Goal: Task Accomplishment & Management: Manage account settings

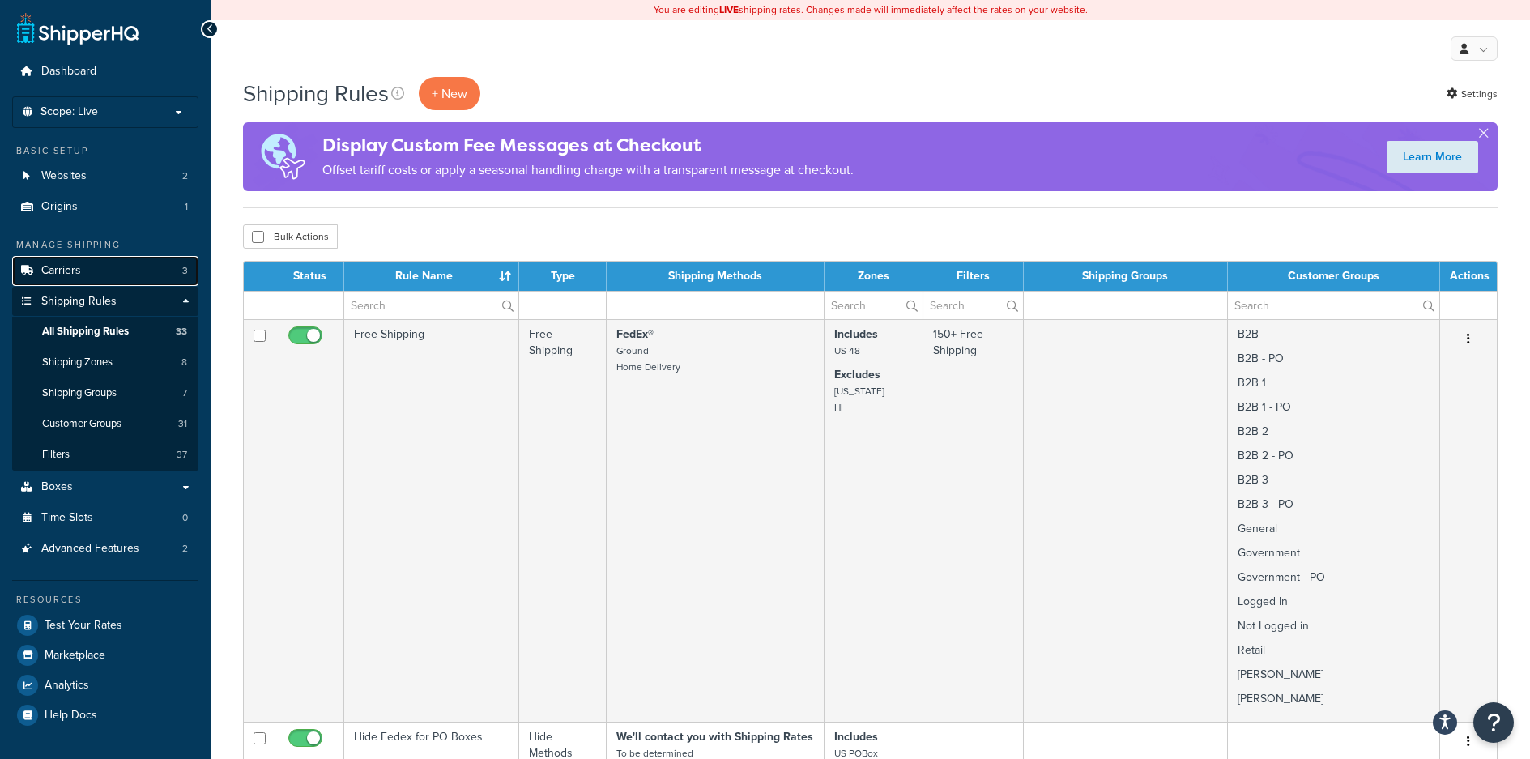
click at [88, 264] on link "Carriers 3" at bounding box center [105, 271] width 186 height 30
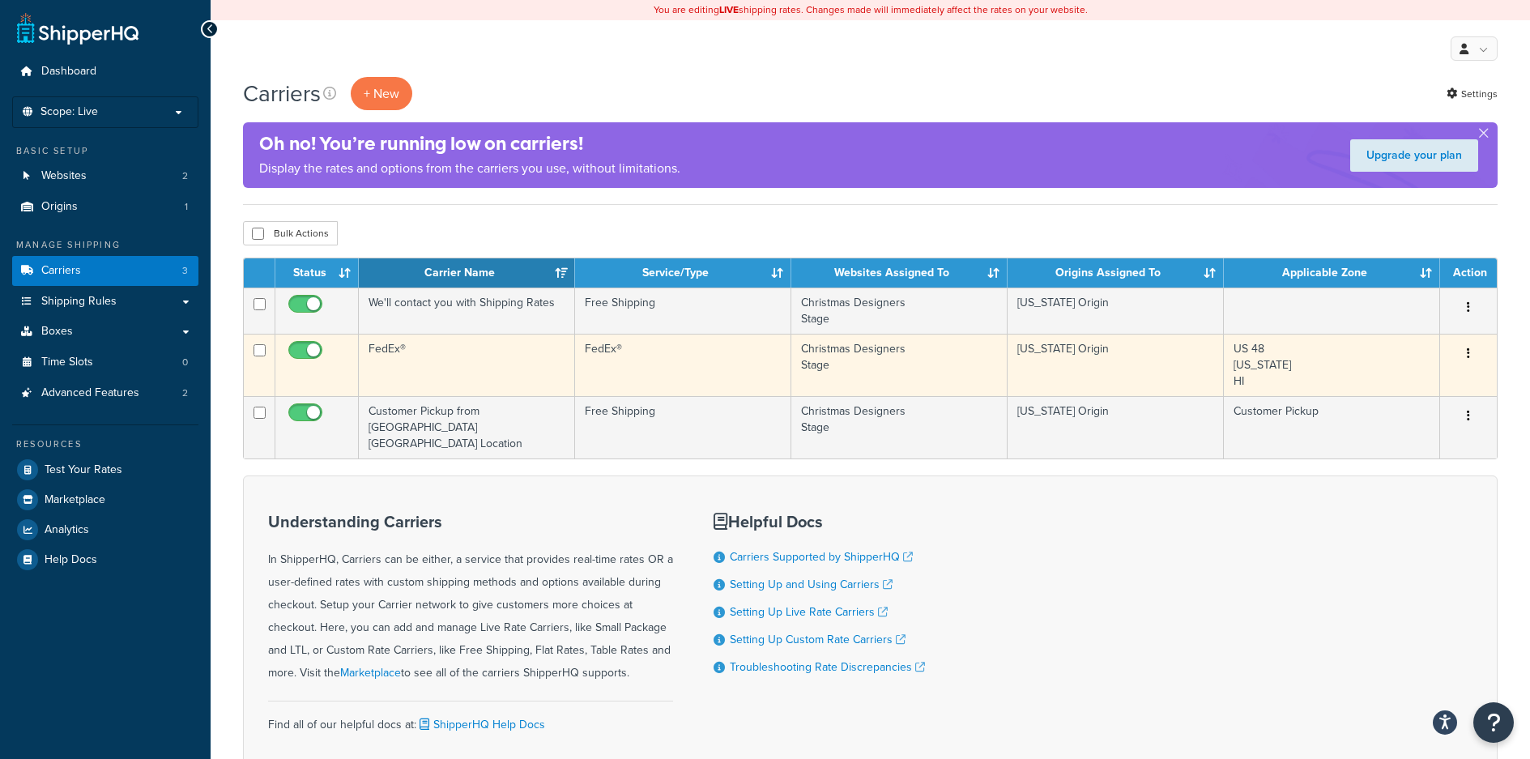
click at [1470, 349] on icon "button" at bounding box center [1468, 353] width 3 height 11
click at [1413, 393] on link "Edit" at bounding box center [1403, 385] width 128 height 33
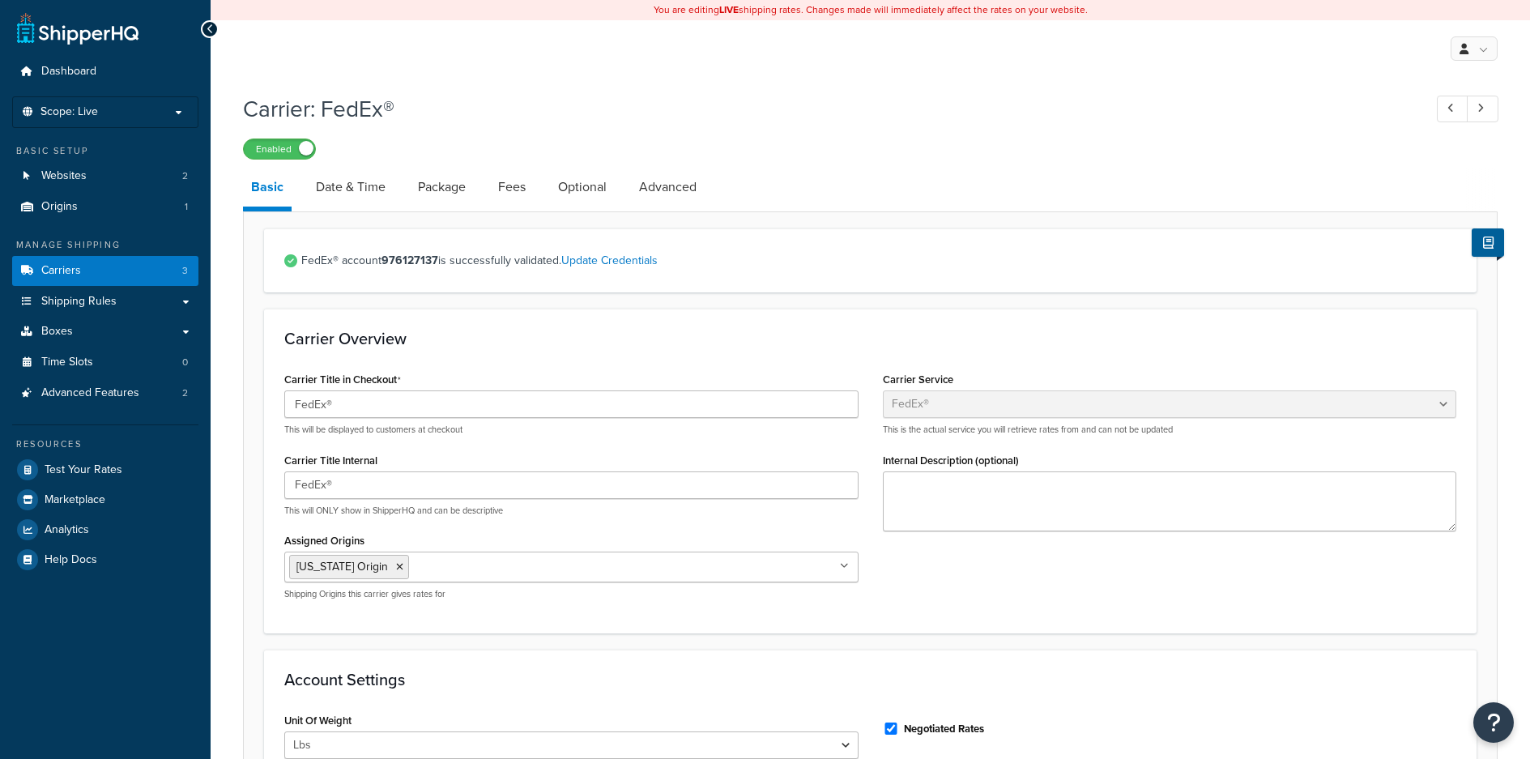
select select "fedEx"
select select "REGULAR_PICKUP"
select select "YOUR_PACKAGING"
click at [354, 195] on link "Date & Time" at bounding box center [351, 187] width 86 height 39
select select "yMd"
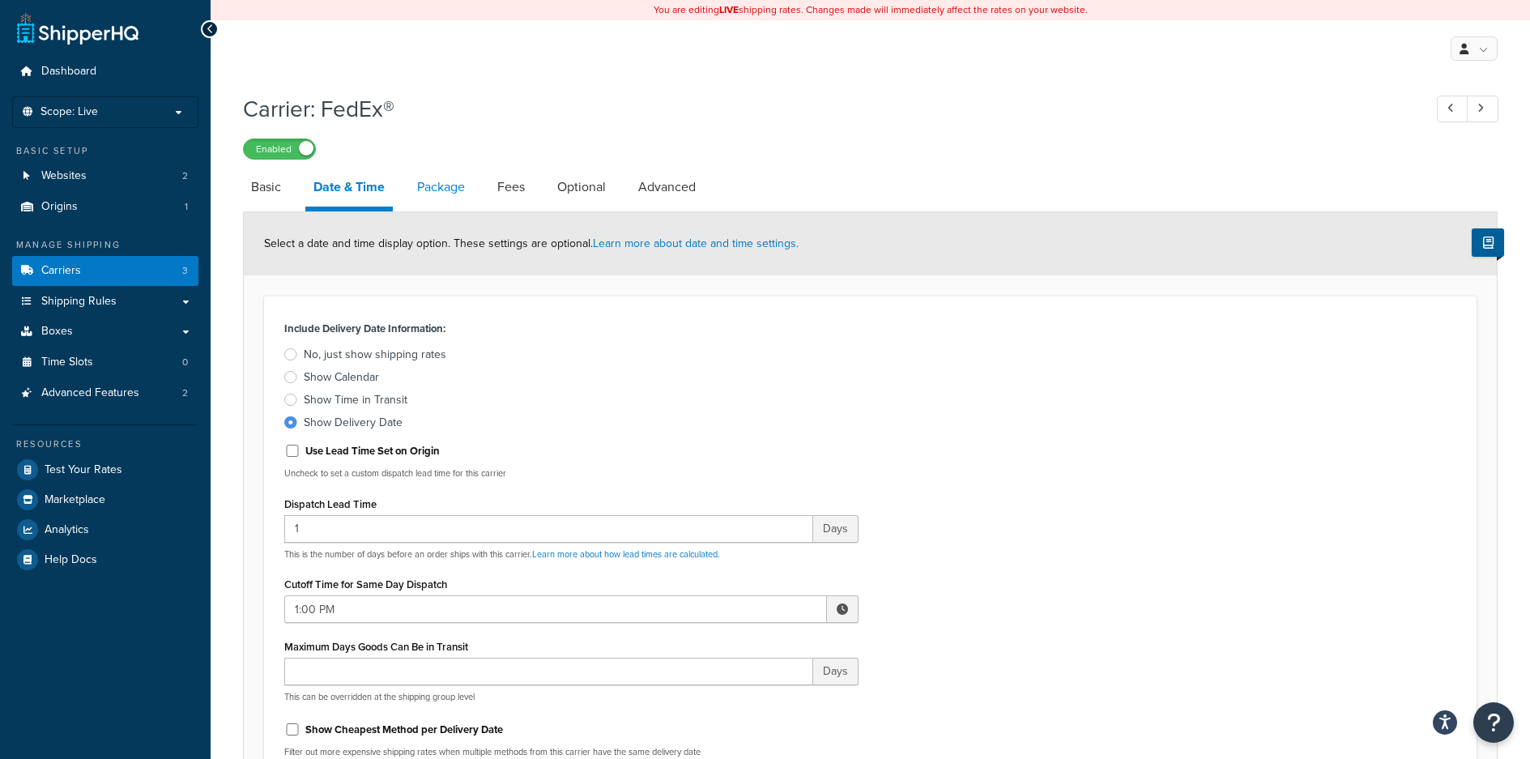
click at [433, 188] on link "Package" at bounding box center [441, 187] width 64 height 39
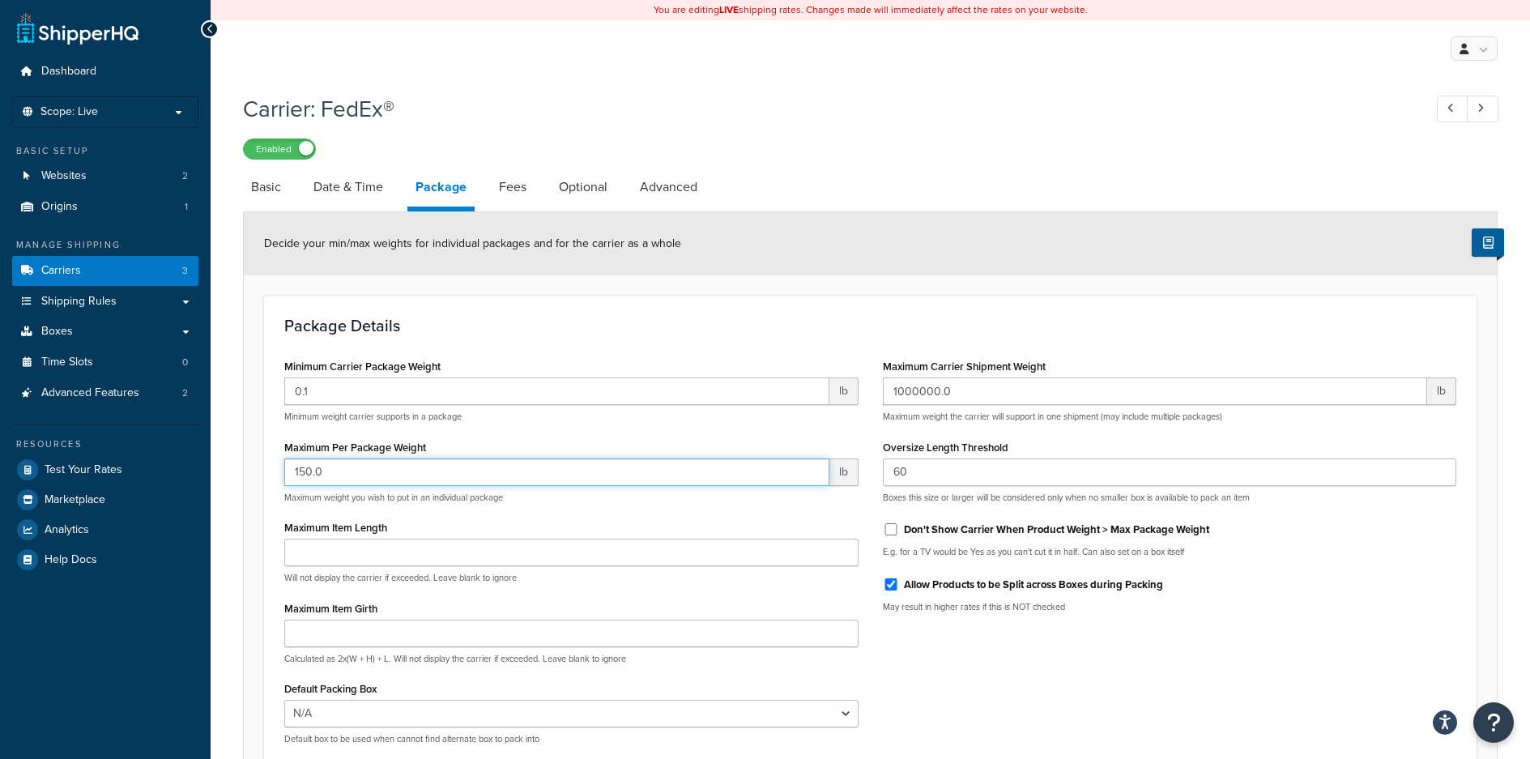
drag, startPoint x: 339, startPoint y: 467, endPoint x: 284, endPoint y: 447, distance: 58.4
click at [284, 456] on div "Minimum Carrier Package Weight 0.1 lb Minimum weight carrier supports in a pack…" at bounding box center [571, 556] width 599 height 403
type input "500"
click at [743, 333] on h3 "Package Details" at bounding box center [870, 326] width 1172 height 18
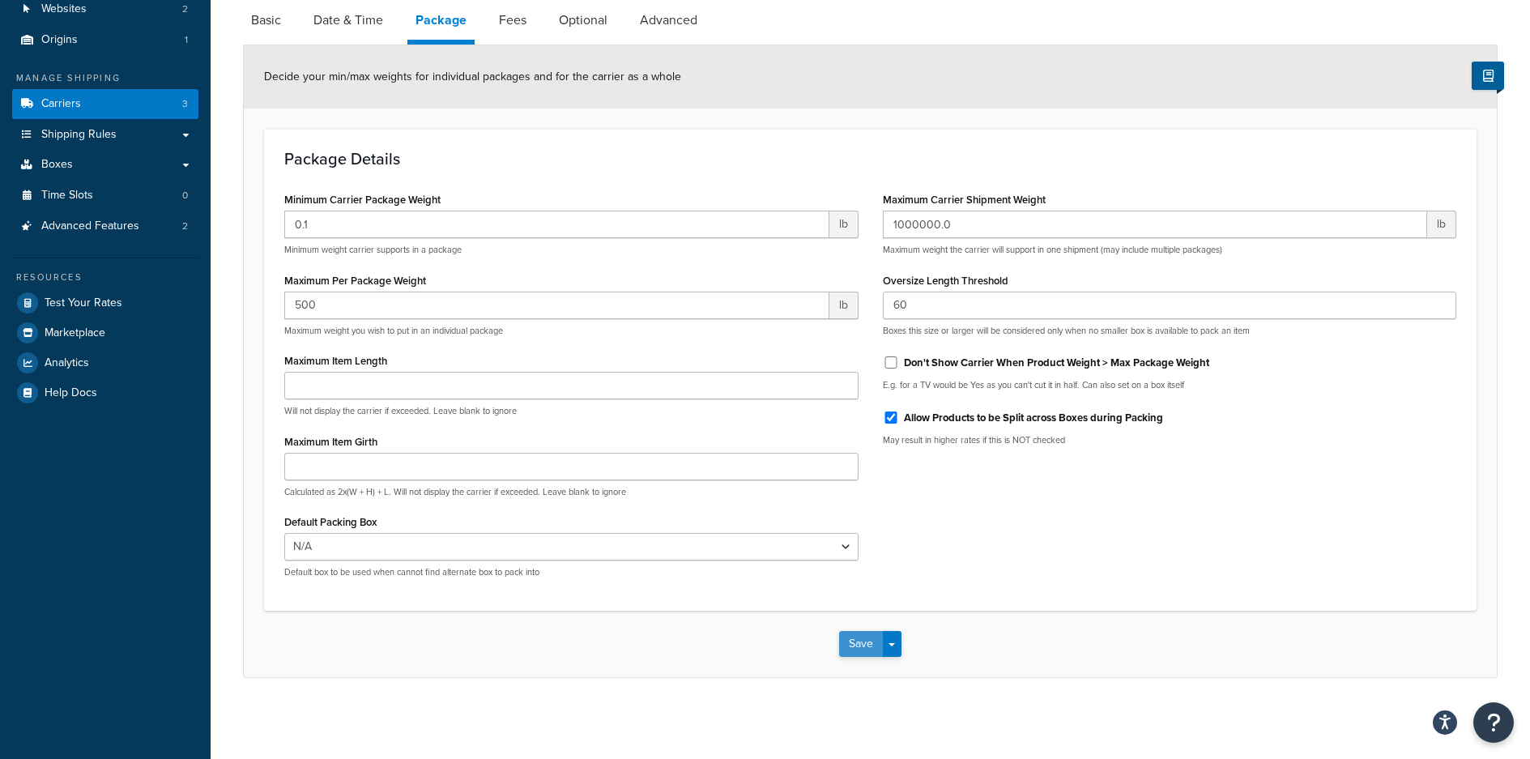
click at [857, 642] on button "Save" at bounding box center [861, 644] width 44 height 26
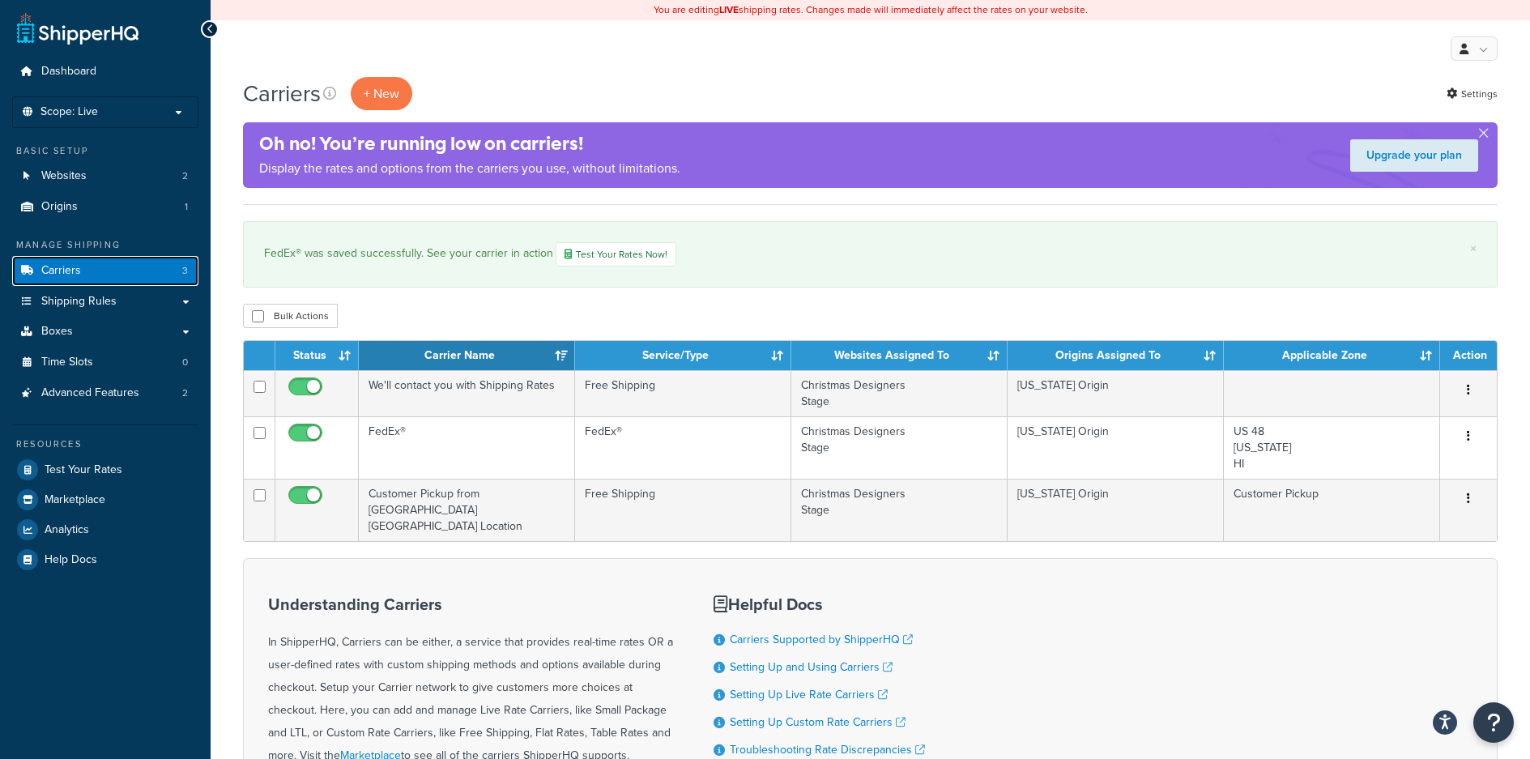
click at [104, 265] on link "Carriers 3" at bounding box center [105, 271] width 186 height 30
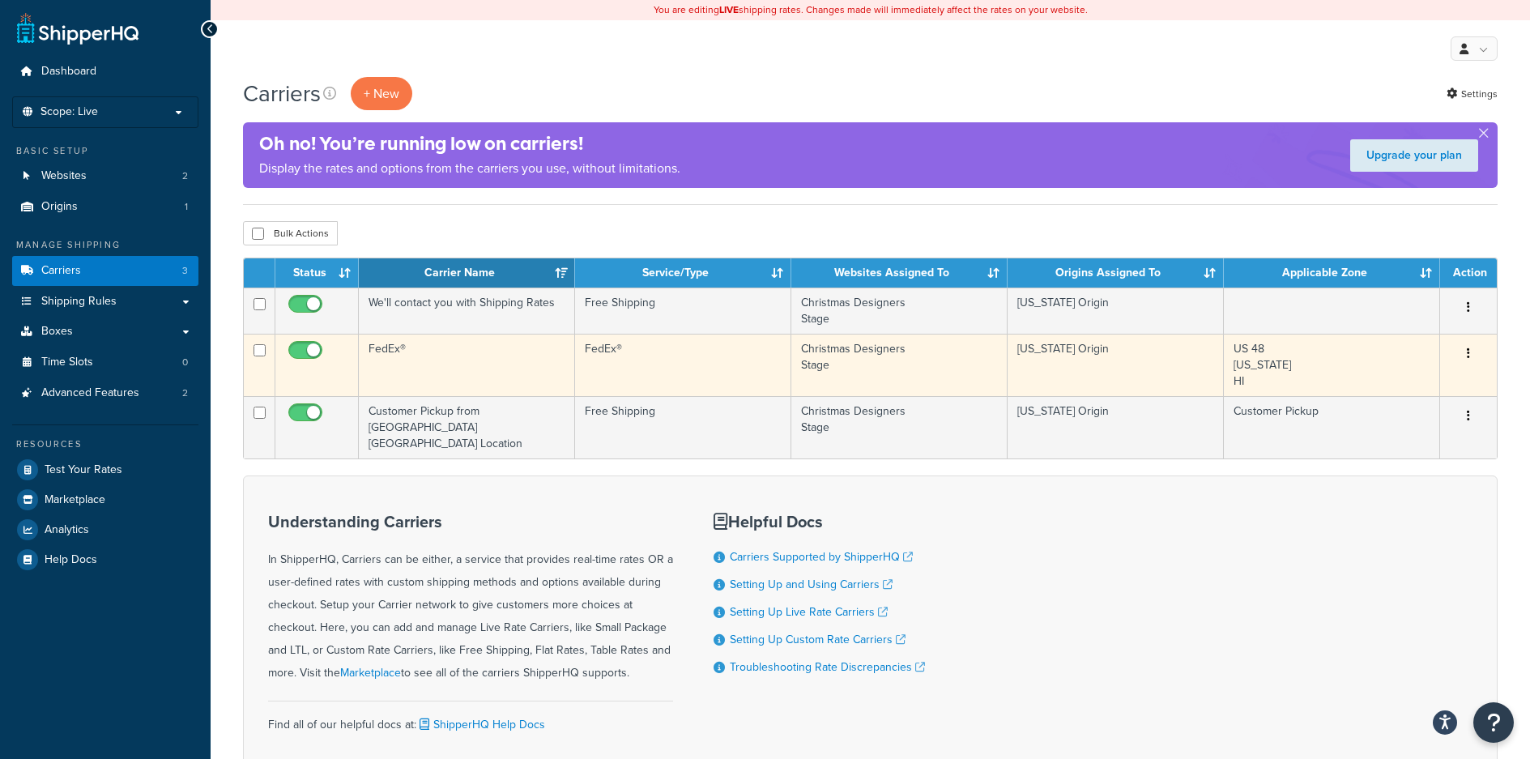
click at [1471, 352] on button "button" at bounding box center [1468, 354] width 23 height 26
click at [1402, 382] on link "Edit" at bounding box center [1403, 385] width 128 height 33
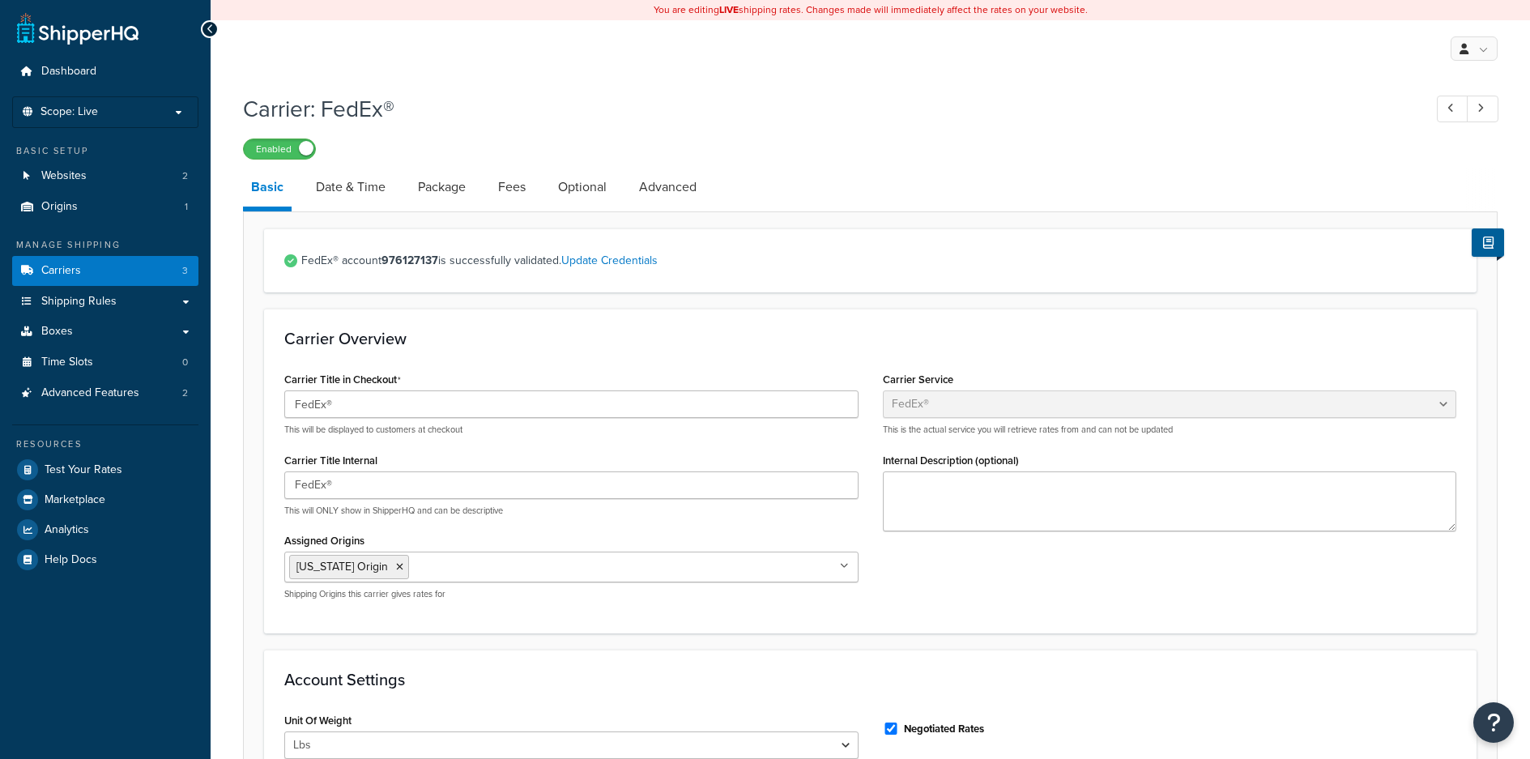
select select "fedEx"
select select "REGULAR_PICKUP"
select select "YOUR_PACKAGING"
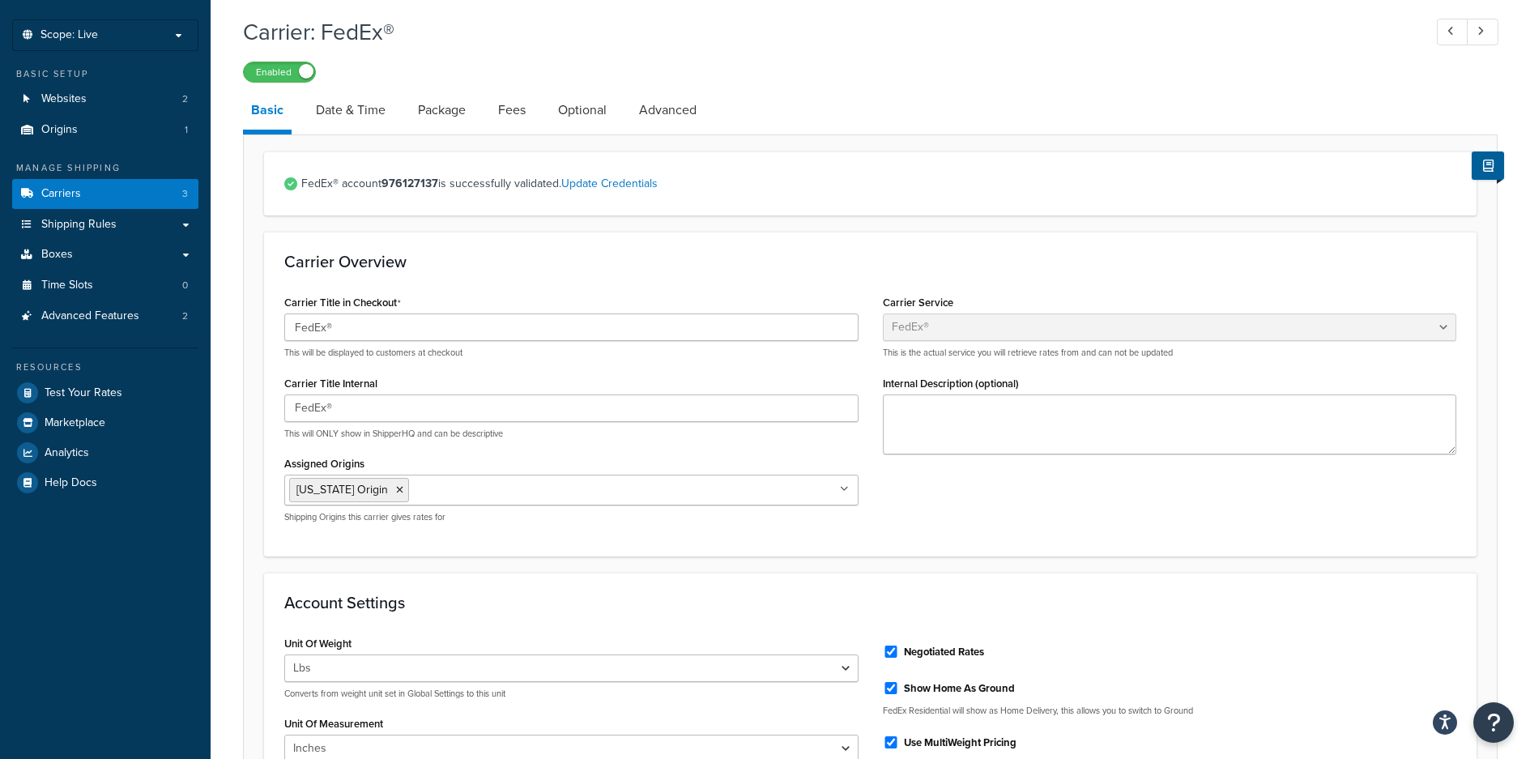
scroll to position [75, 0]
click at [347, 110] on link "Date & Time" at bounding box center [351, 111] width 86 height 39
select select "yMd"
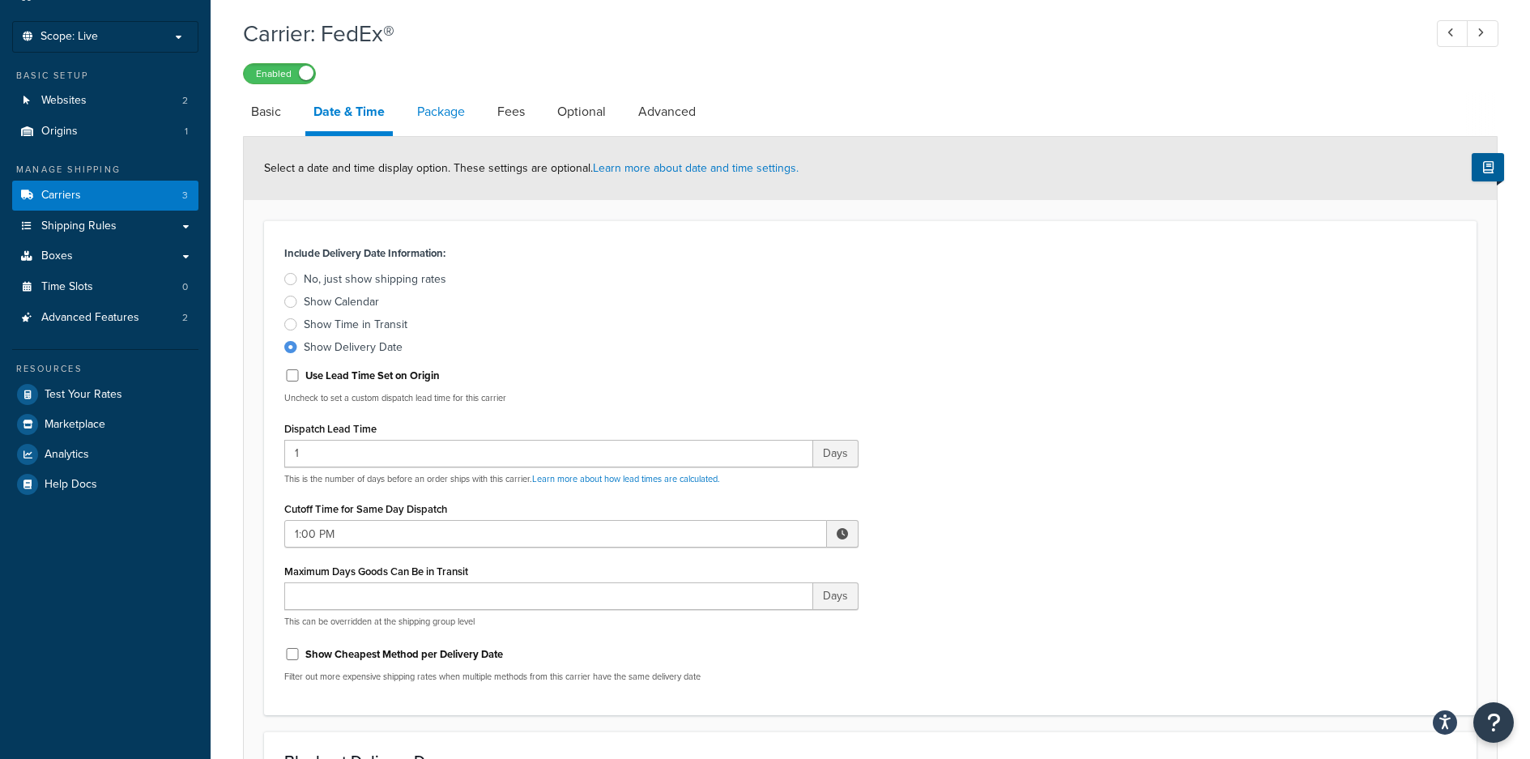
click at [442, 112] on link "Package" at bounding box center [441, 111] width 64 height 39
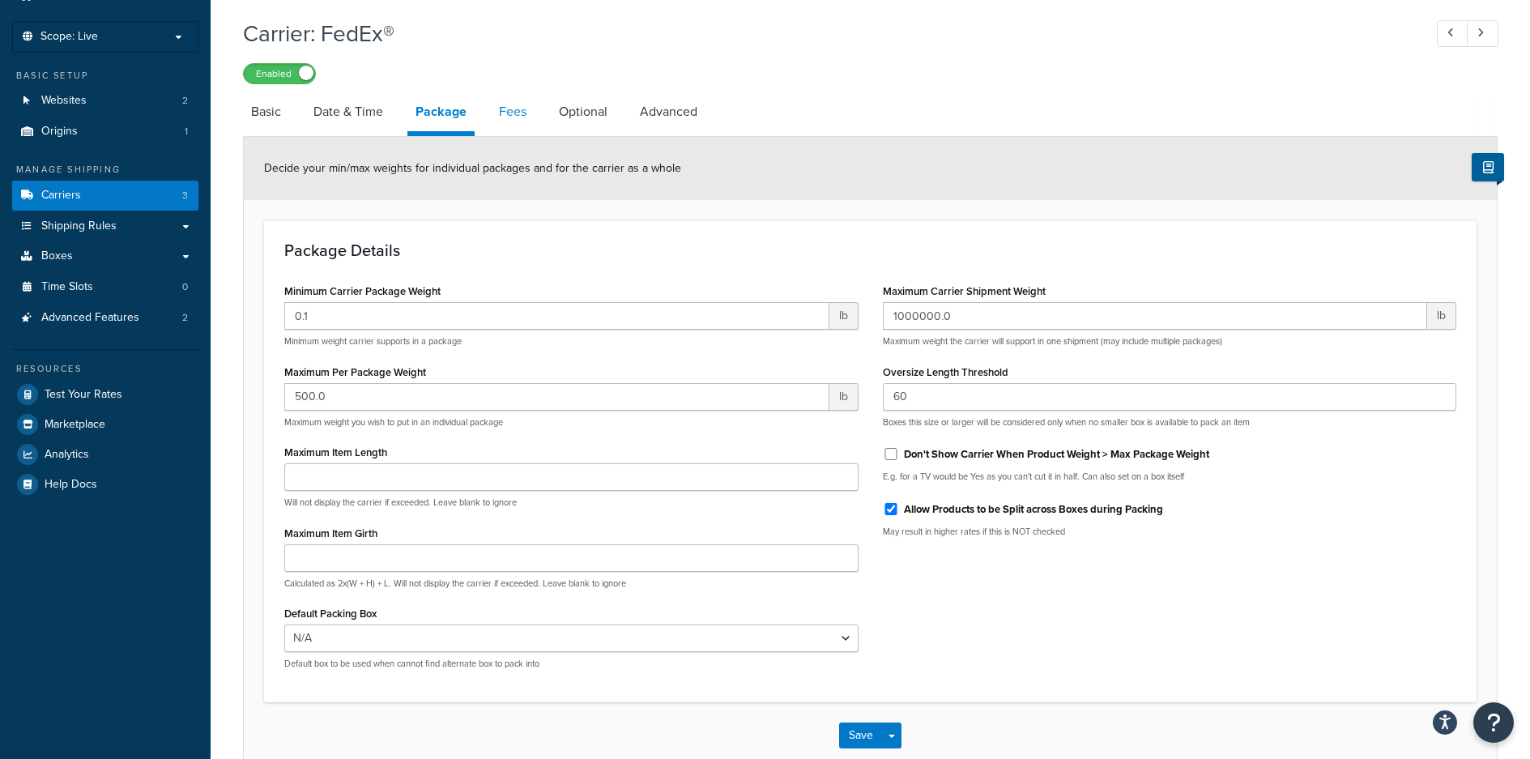
click at [506, 110] on link "Fees" at bounding box center [513, 111] width 44 height 39
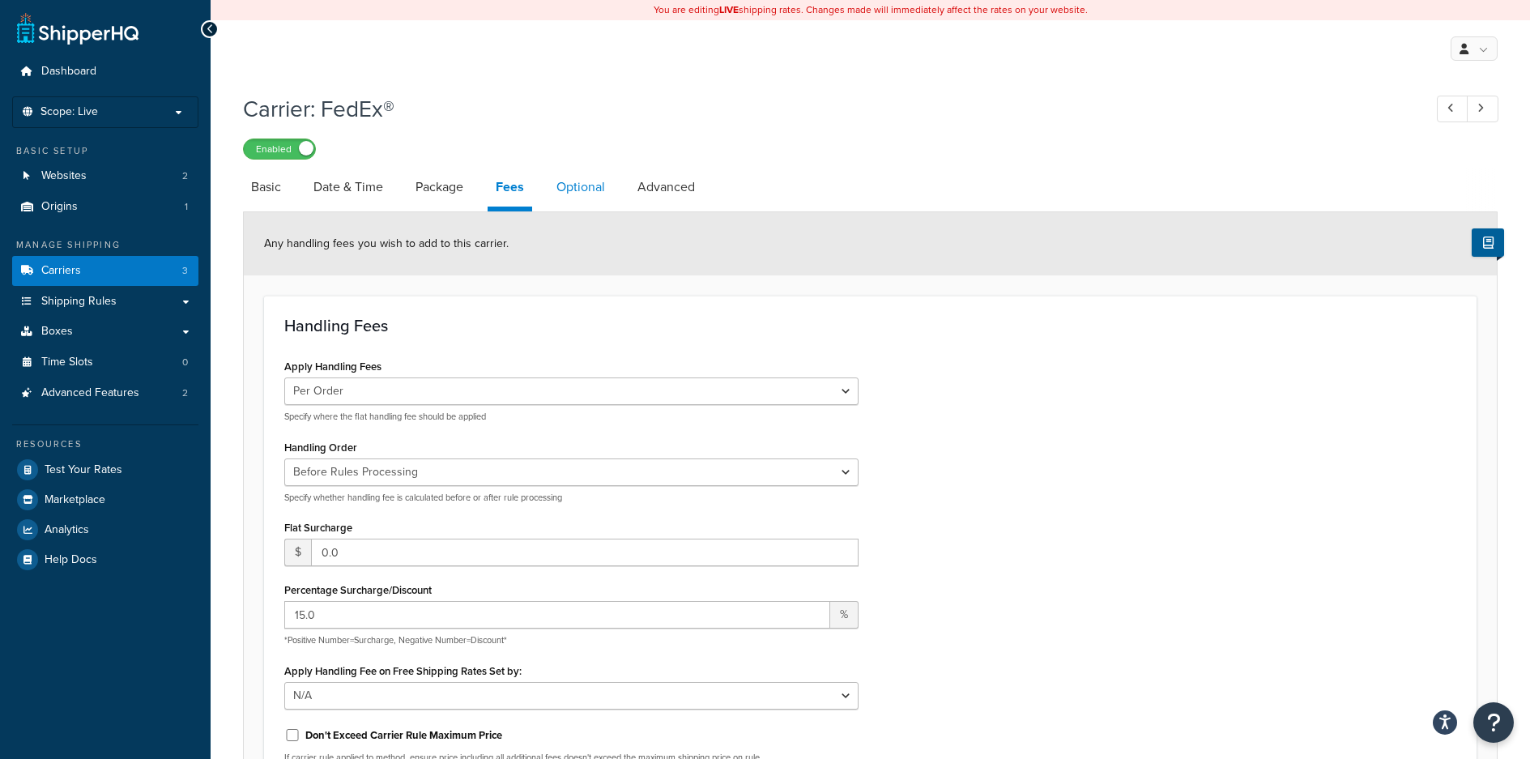
click at [582, 189] on link "Optional" at bounding box center [580, 187] width 65 height 39
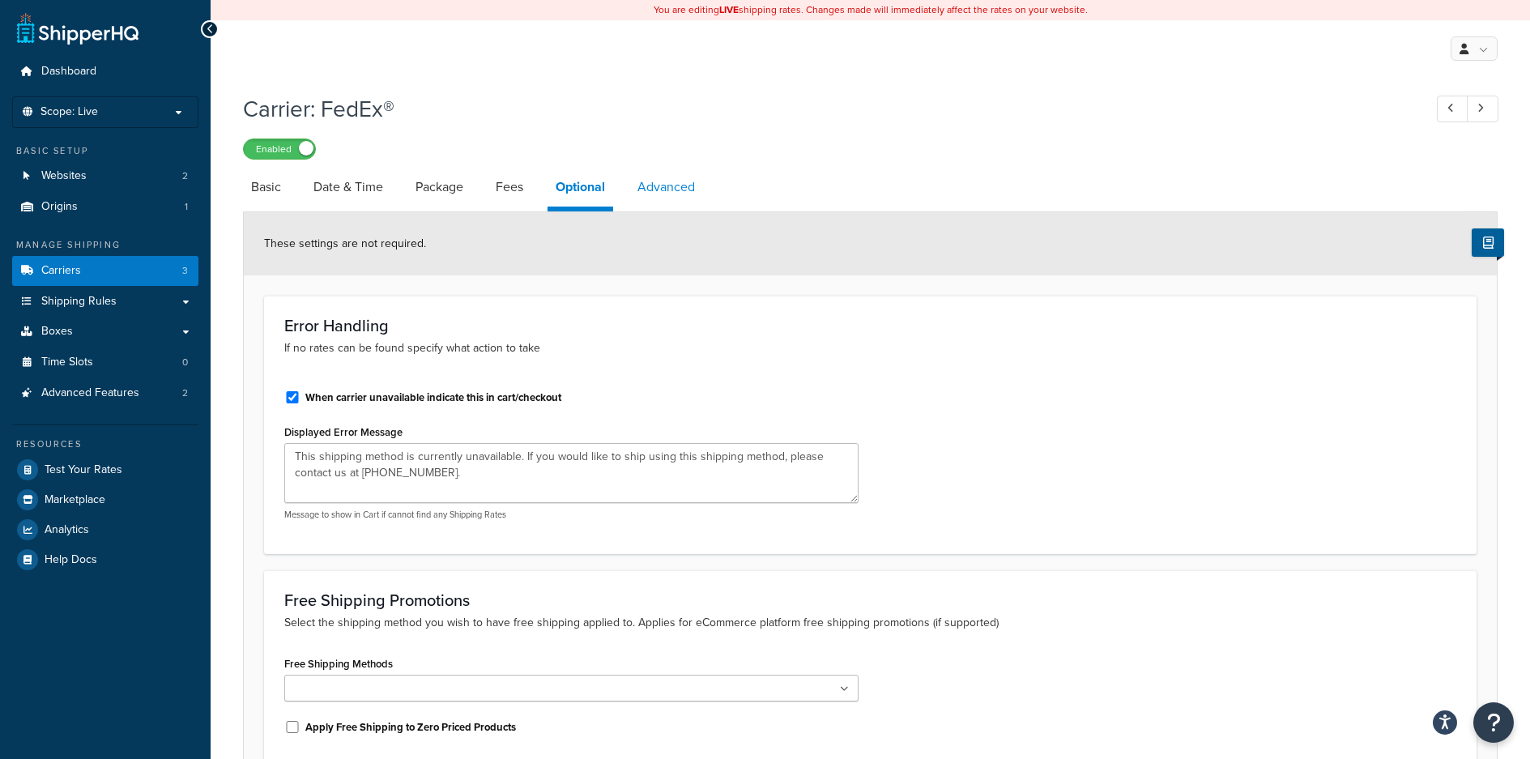
click at [683, 184] on link "Advanced" at bounding box center [666, 187] width 74 height 39
select select "false"
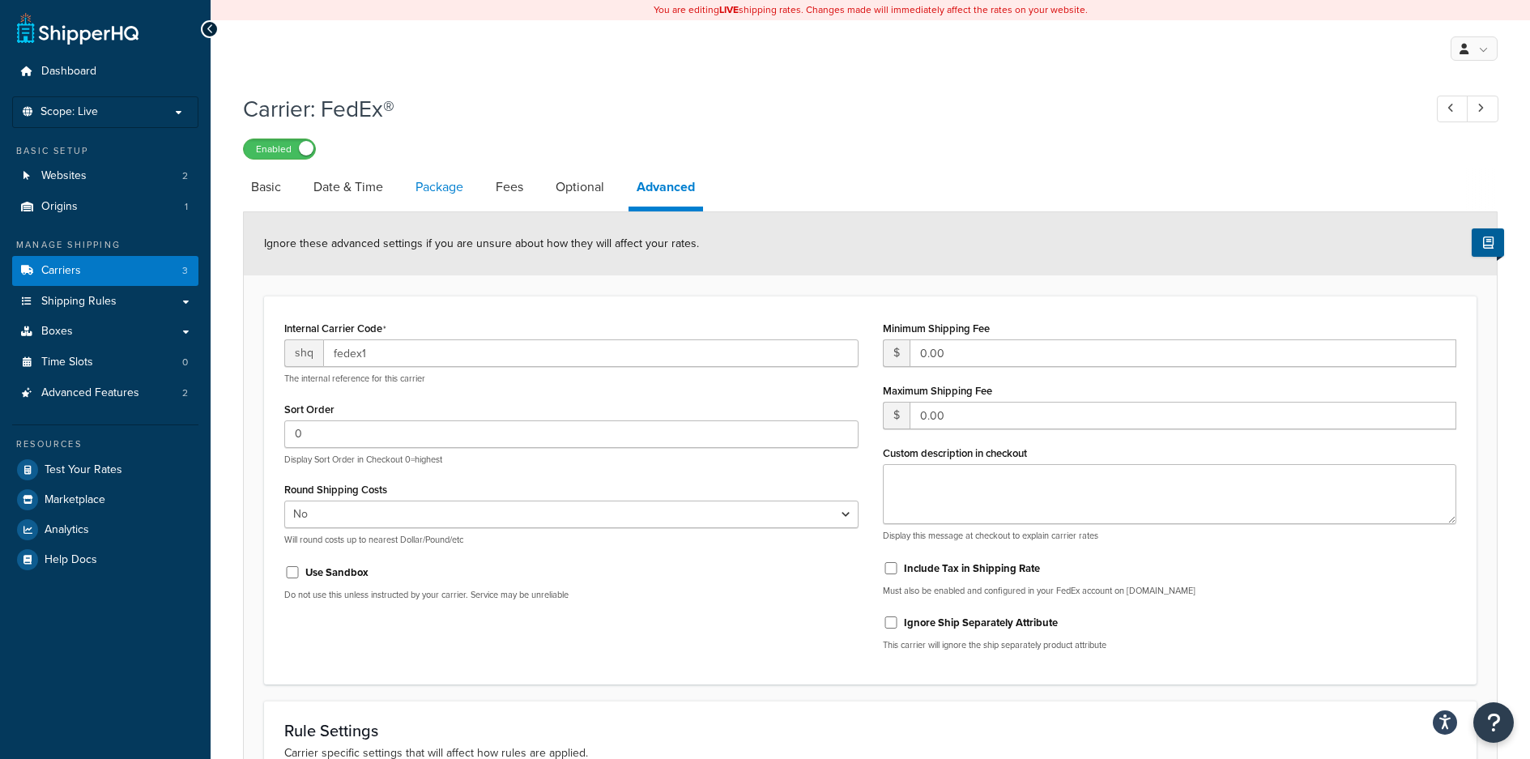
click at [437, 188] on link "Package" at bounding box center [440, 187] width 64 height 39
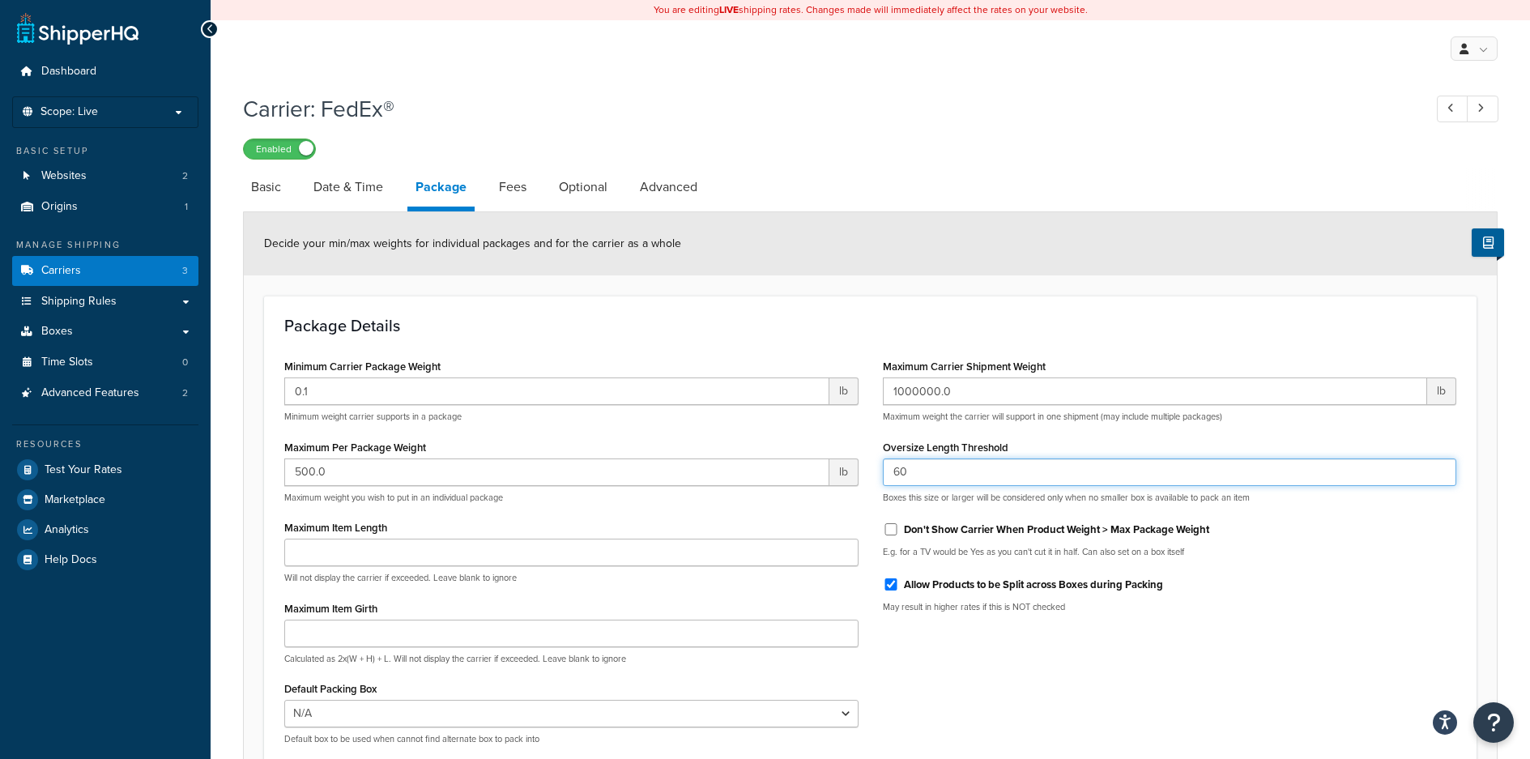
click at [921, 470] on input "60" at bounding box center [1170, 473] width 574 height 28
type input "6"
click at [1235, 678] on div "Minimum Carrier Package Weight 0.1 lb Minimum weight carrier supports in a pack…" at bounding box center [870, 556] width 1197 height 403
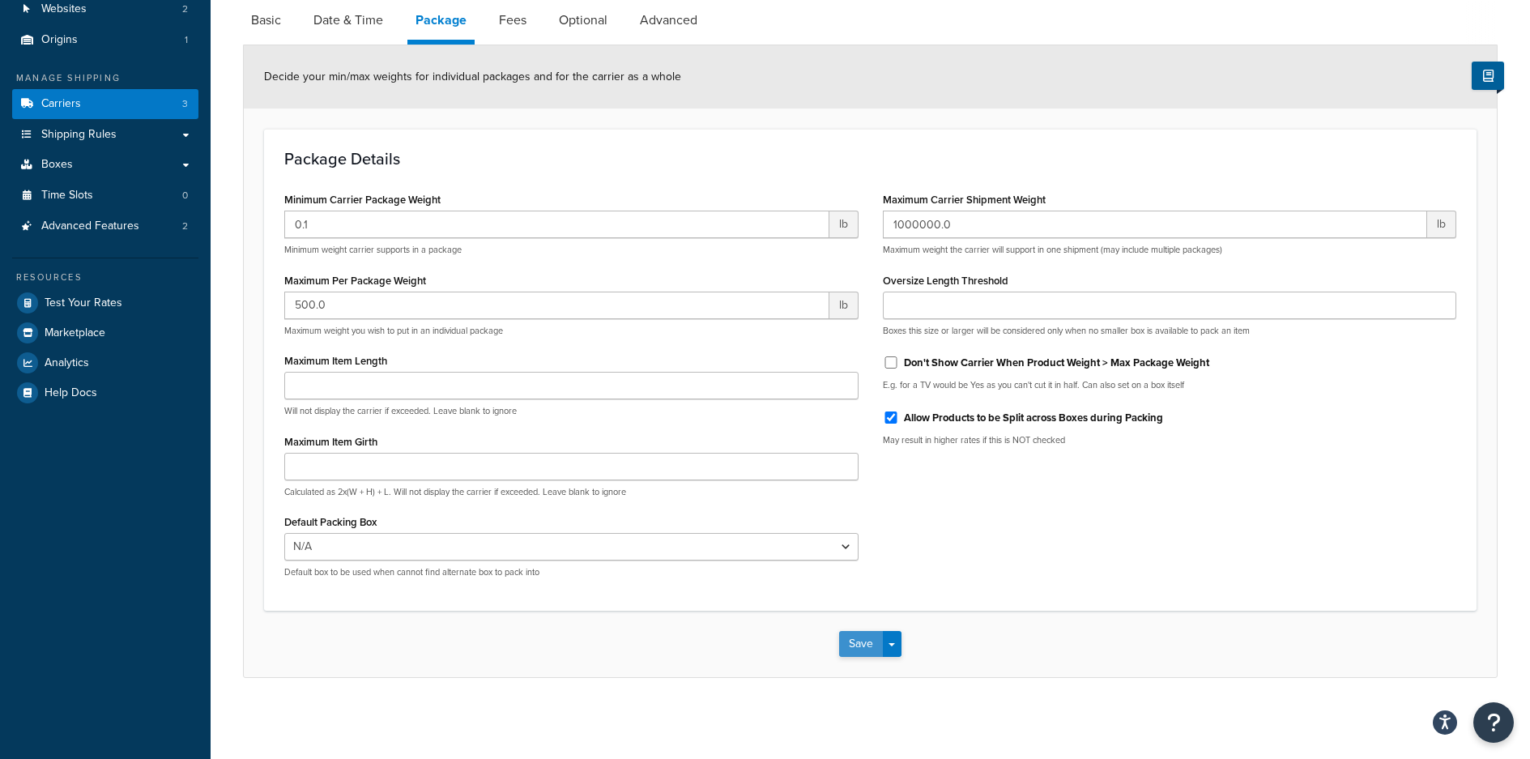
click at [857, 643] on button "Save" at bounding box center [861, 644] width 44 height 26
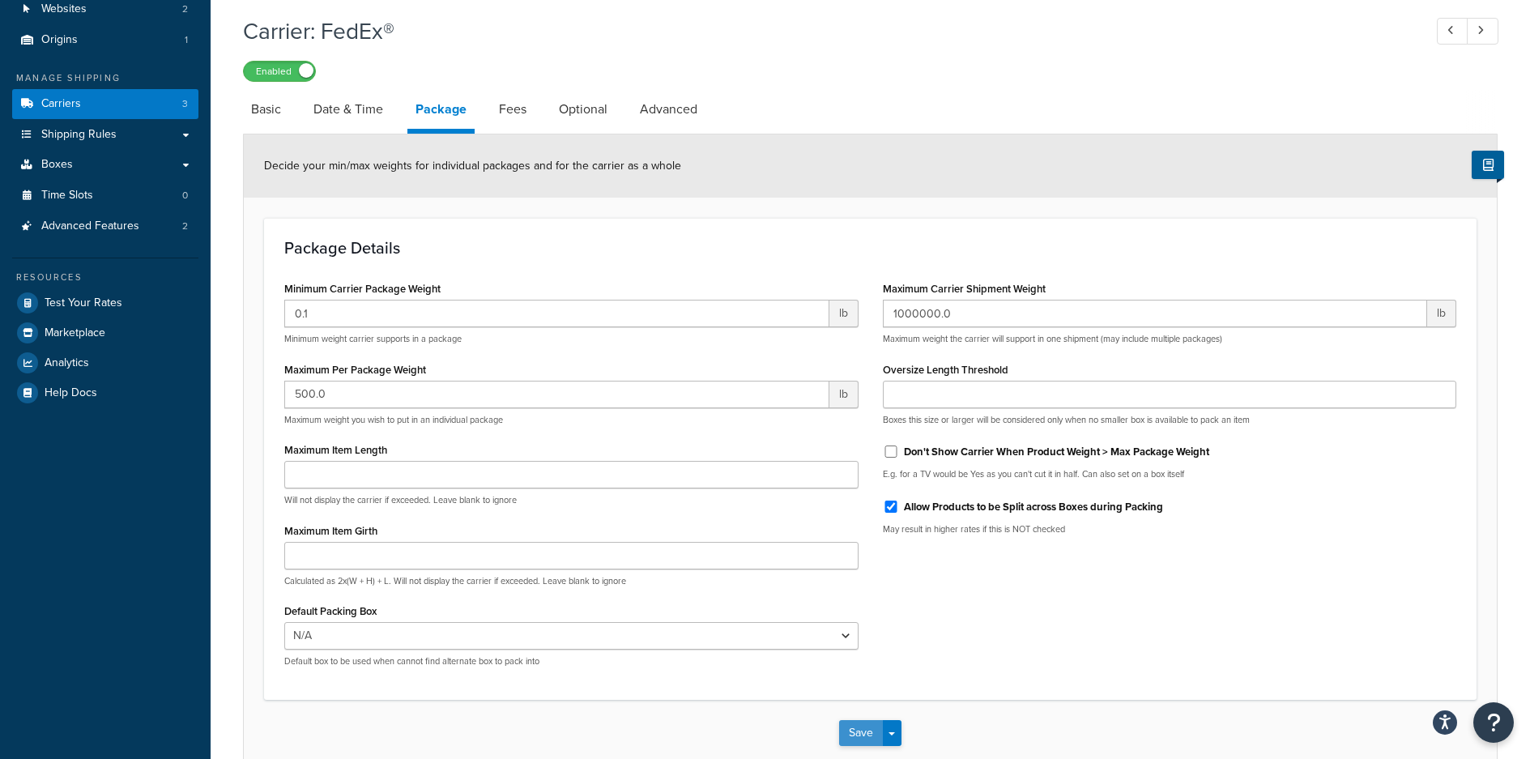
click at [848, 726] on button "Save" at bounding box center [861, 733] width 44 height 26
click at [273, 109] on link "Basic" at bounding box center [266, 109] width 46 height 39
select select "fedEx"
select select "REGULAR_PICKUP"
select select "YOUR_PACKAGING"
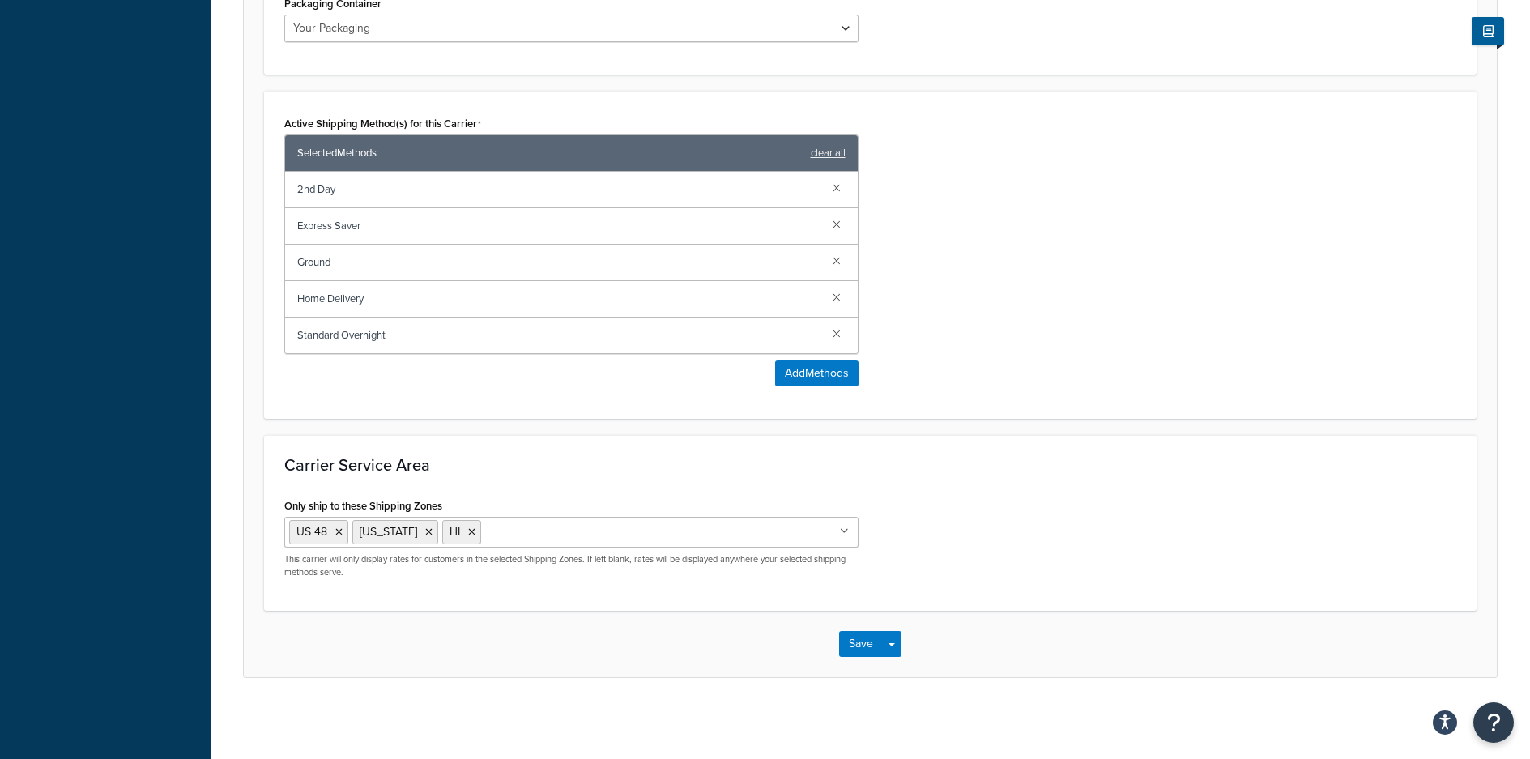
scroll to position [940, 0]
